Goal: Information Seeking & Learning: Learn about a topic

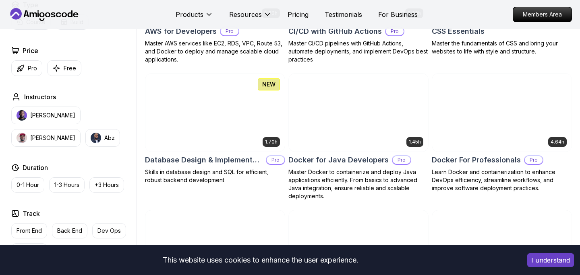
scroll to position [679, 0]
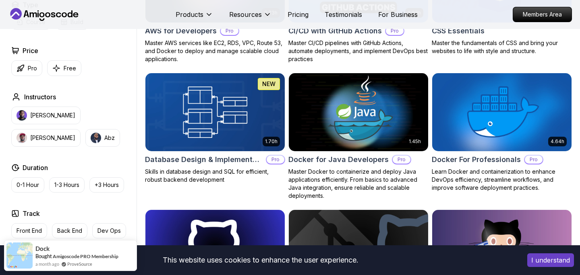
click at [380, 112] on img at bounding box center [358, 112] width 146 height 82
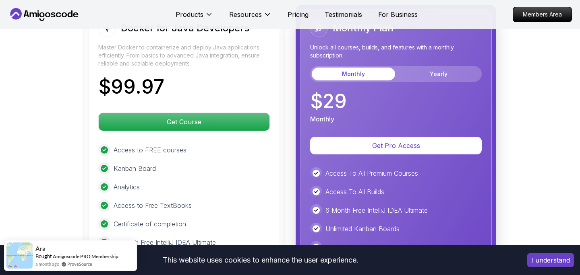
scroll to position [1704, 0]
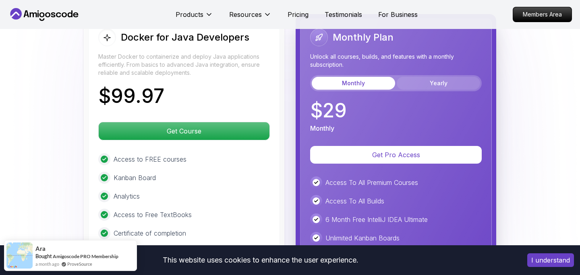
click at [456, 77] on button "Yearly" at bounding box center [437, 83] width 83 height 13
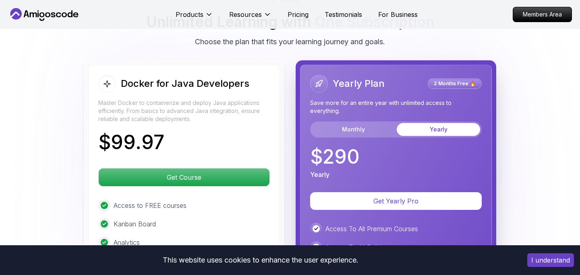
scroll to position [1658, 0]
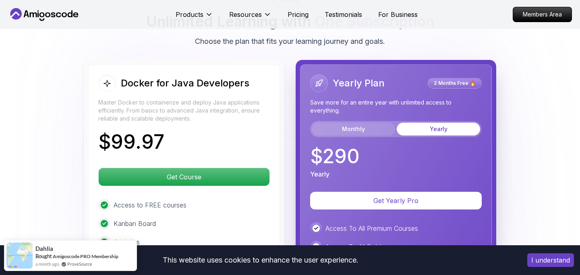
click at [370, 123] on button "Monthly" at bounding box center [353, 129] width 83 height 13
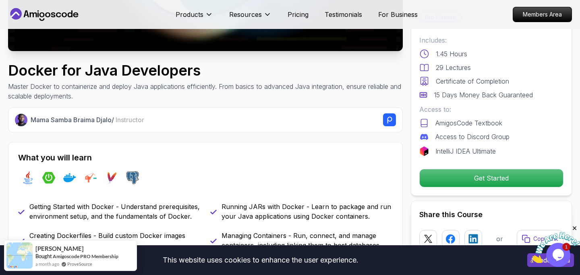
scroll to position [0, 0]
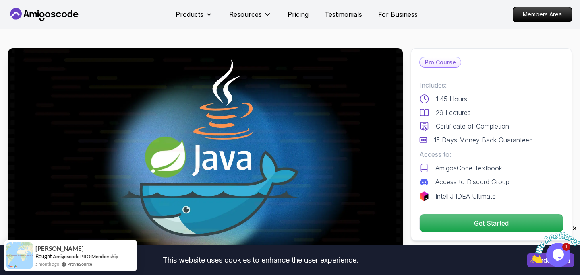
drag, startPoint x: 89, startPoint y: 12, endPoint x: 19, endPoint y: 7, distance: 70.3
click at [19, 7] on nav "Products Resources Pricing Testimonials For Business Members Area" at bounding box center [289, 14] width 563 height 29
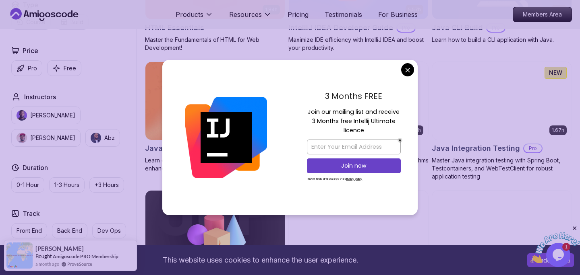
scroll to position [1078, 0]
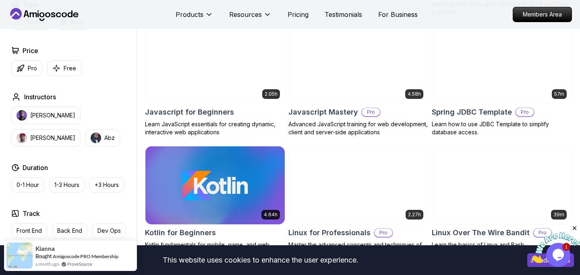
scroll to position [1512, 0]
